Goal: Information Seeking & Learning: Learn about a topic

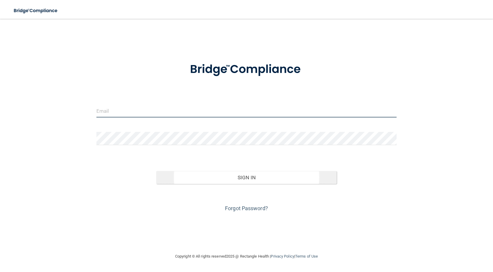
type input "[PERSON_NAME][EMAIL_ADDRESS][PERSON_NAME][DOMAIN_NAME]"
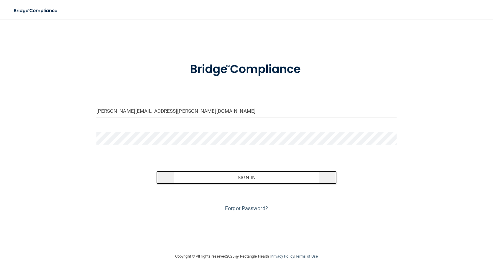
click at [190, 179] on button "Sign In" at bounding box center [246, 177] width 180 height 13
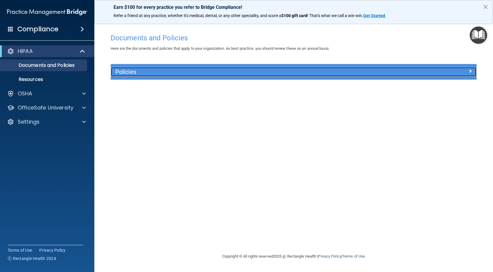
click at [453, 71] on div at bounding box center [430, 70] width 91 height 7
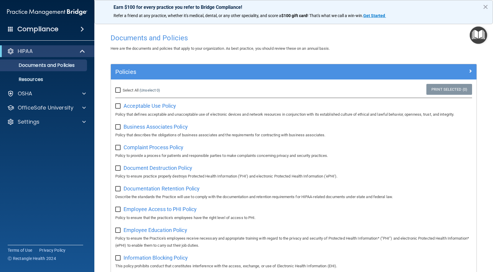
click at [438, 35] on h4 "Documents and Policies" at bounding box center [294, 38] width 366 height 8
click at [32, 91] on div "OSHA" at bounding box center [39, 93] width 73 height 7
click at [28, 107] on p "Safety Data Sheets" at bounding box center [44, 108] width 80 height 6
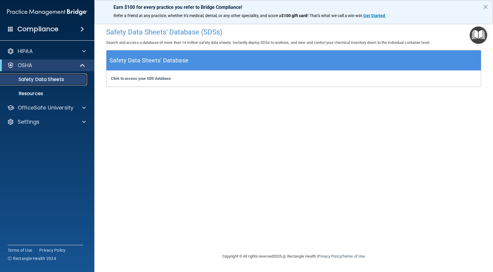
click at [45, 79] on p "Safety Data Sheets" at bounding box center [44, 80] width 80 height 6
click at [147, 77] on b "Click to access your SDS database" at bounding box center [141, 78] width 60 height 4
click at [49, 65] on div "OSHA" at bounding box center [39, 65] width 73 height 7
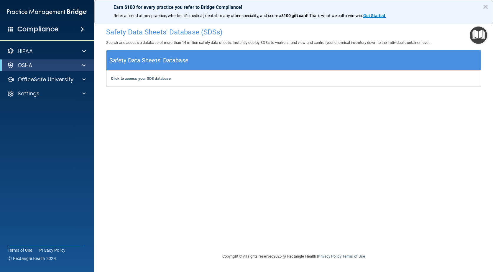
click at [80, 25] on div "Compliance" at bounding box center [47, 29] width 94 height 13
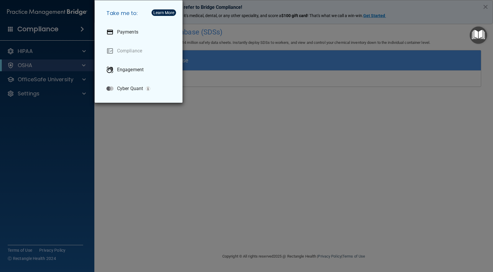
click at [234, 145] on div "Take me to: Payments Compliance Engagement Cyber Quant" at bounding box center [246, 136] width 493 height 272
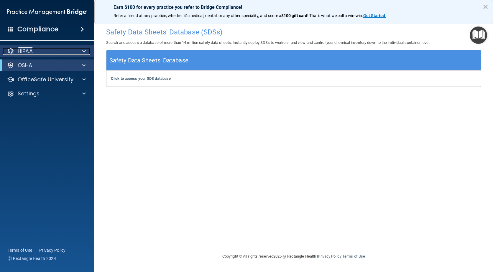
click at [42, 50] on div "HIPAA" at bounding box center [39, 51] width 73 height 7
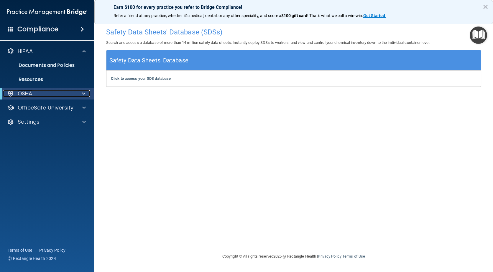
click at [32, 91] on p "OSHA" at bounding box center [25, 93] width 15 height 7
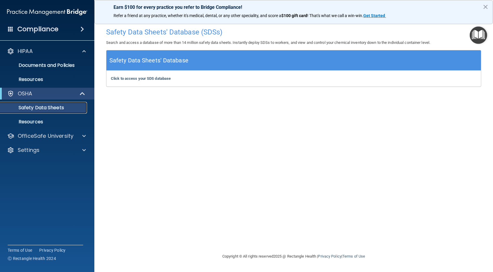
click at [33, 107] on p "Safety Data Sheets" at bounding box center [44, 108] width 80 height 6
click at [144, 79] on b "Click to access your SDS database" at bounding box center [141, 78] width 60 height 4
click at [34, 137] on p "OfficeSafe University" at bounding box center [46, 136] width 56 height 7
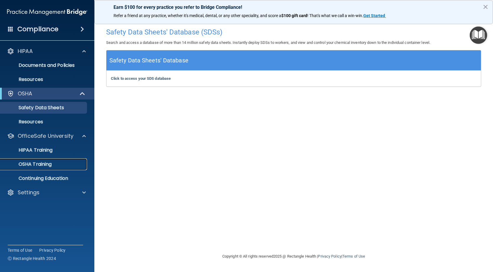
click at [29, 163] on p "OSHA Training" at bounding box center [28, 165] width 48 height 6
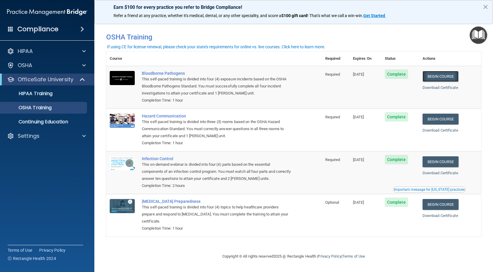
click at [445, 75] on link "Begin Course" at bounding box center [440, 76] width 36 height 11
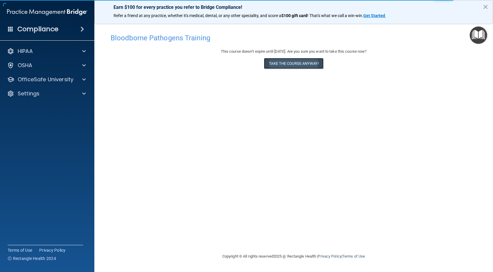
click at [290, 63] on button "Take the course anyway!" at bounding box center [293, 63] width 59 height 11
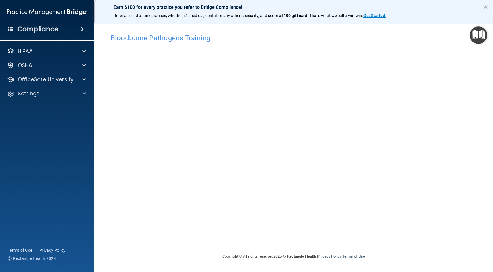
click at [484, 7] on button "×" at bounding box center [486, 6] width 6 height 9
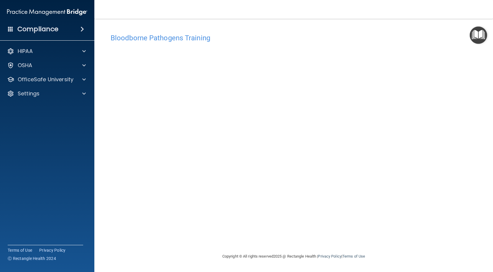
click at [474, 33] on img "Open Resource Center" at bounding box center [478, 35] width 17 height 17
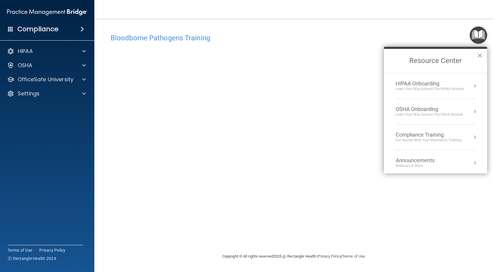
click at [309, 42] on div "Bloodborne Pathogens Training" at bounding box center [293, 38] width 375 height 14
click at [481, 53] on button "×" at bounding box center [480, 55] width 6 height 9
